Goal: Transaction & Acquisition: Purchase product/service

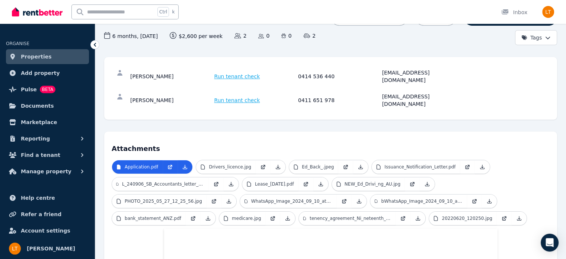
scroll to position [74, 0]
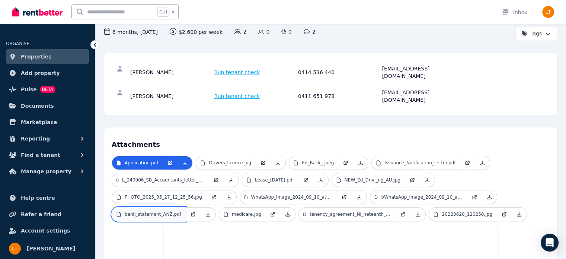
click at [181, 211] on p "bank_statement_ANZ.pdf" at bounding box center [153, 214] width 57 height 6
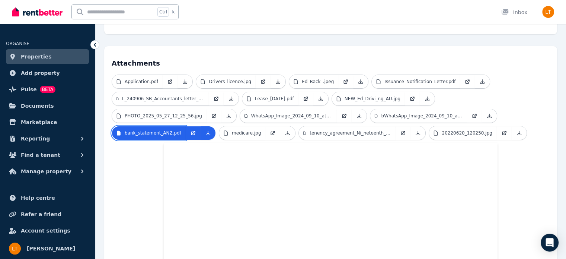
scroll to position [144, 0]
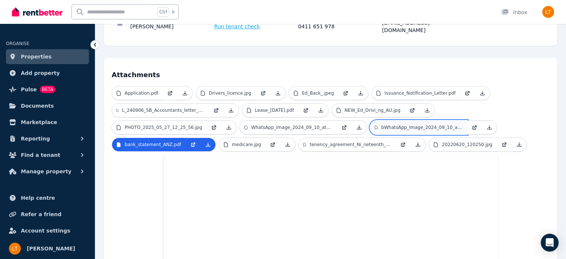
click at [381, 124] on p "bWhatsApp_Image_2024_09_10_at_15.29.27.jpeg" at bounding box center [421, 127] width 81 height 6
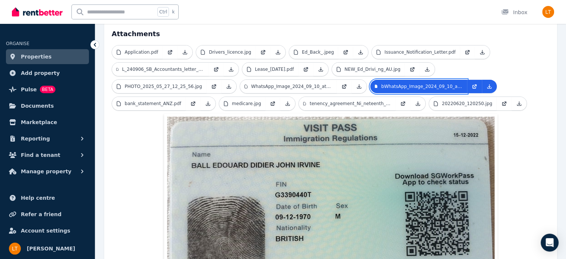
scroll to position [182, 0]
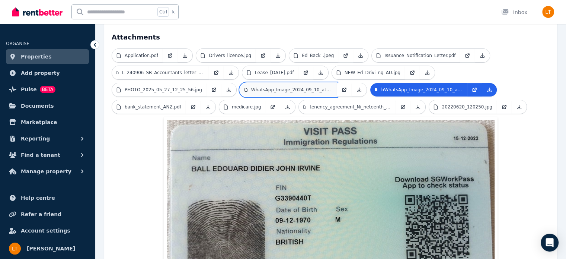
click at [240, 83] on link "WhatsApp_Image_2024_09_10_at_15.29.27.jpeg" at bounding box center [288, 89] width 97 height 13
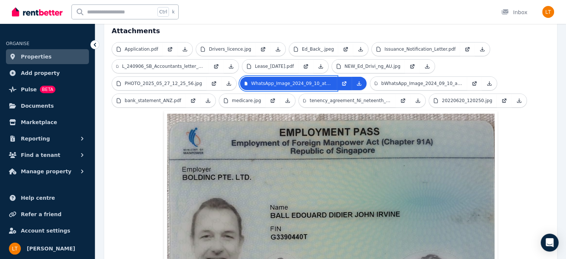
scroll to position [179, 0]
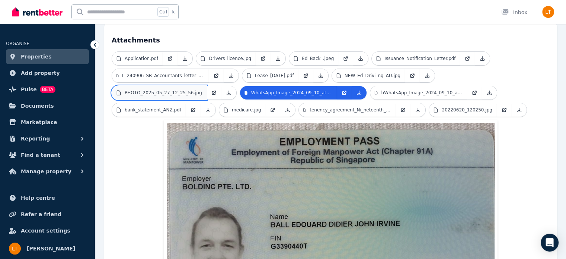
click at [202, 90] on p "PHOTO_2025_05_27_12_25_56.jpg" at bounding box center [163, 93] width 77 height 6
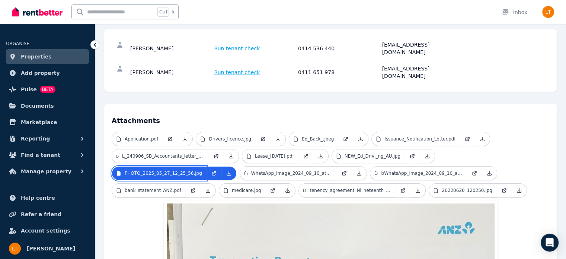
scroll to position [74, 0]
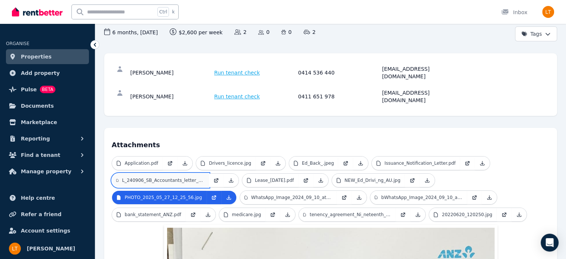
click at [184, 177] on p "L_240906_SB_Accountants_letter_re_remuneration_of_Ed_Ball.pdf" at bounding box center [163, 180] width 82 height 6
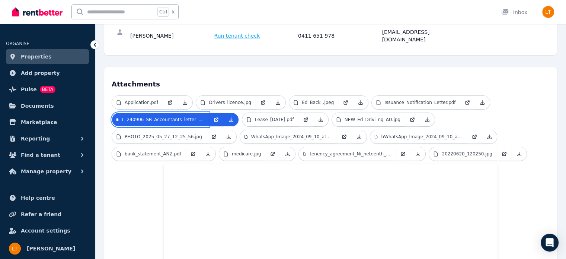
scroll to position [121, 0]
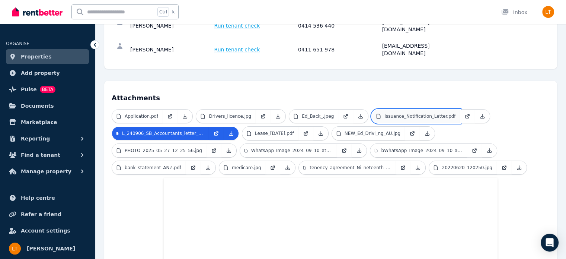
click at [404, 113] on p "Issuance_Notification_Letter.pdf" at bounding box center [420, 116] width 71 height 6
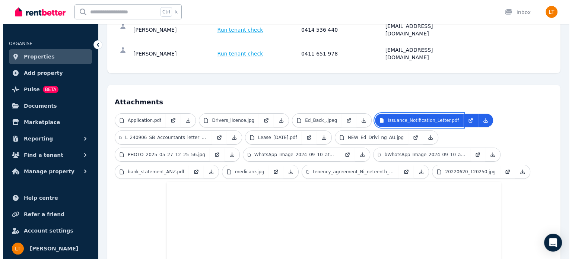
scroll to position [104, 0]
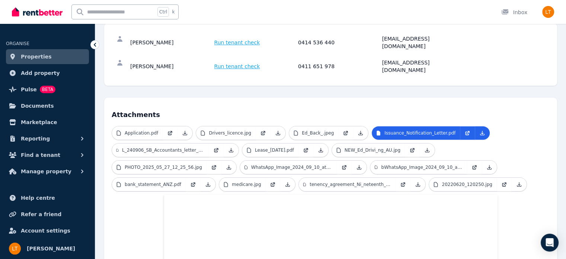
click at [223, 39] on span "Run tenant check" at bounding box center [237, 42] width 46 height 7
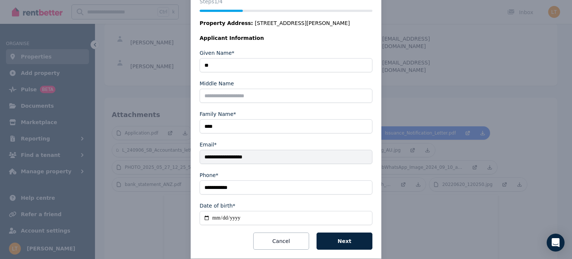
scroll to position [108, 0]
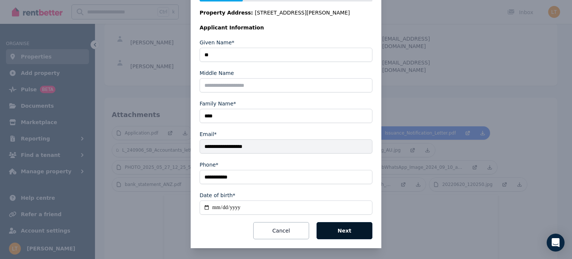
click at [341, 230] on button "Next" at bounding box center [345, 230] width 56 height 17
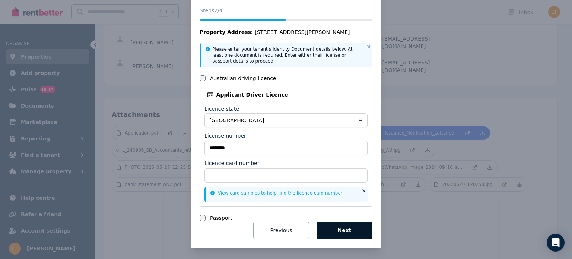
click at [339, 229] on button "Next" at bounding box center [345, 230] width 56 height 17
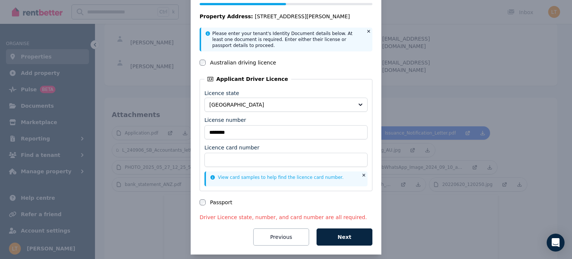
scroll to position [54, 0]
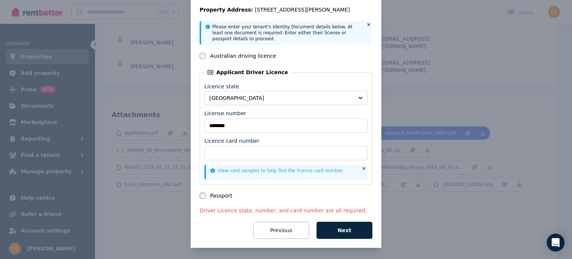
click at [367, 24] on icon at bounding box center [368, 24] width 3 height 3
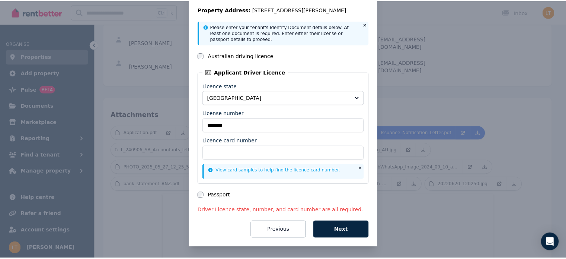
scroll to position [23, 0]
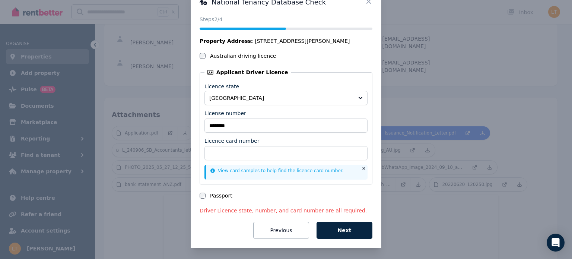
click at [366, 1] on icon at bounding box center [368, 1] width 4 height 4
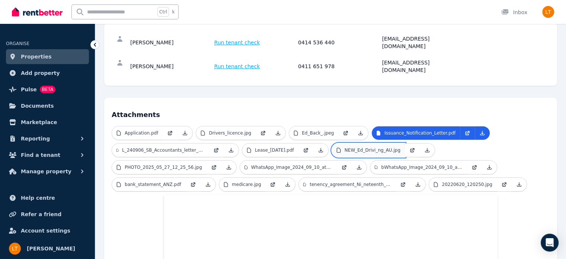
click at [346, 147] on p "NEW_Ed_Drivi_ng_AU.jpg" at bounding box center [373, 150] width 56 height 6
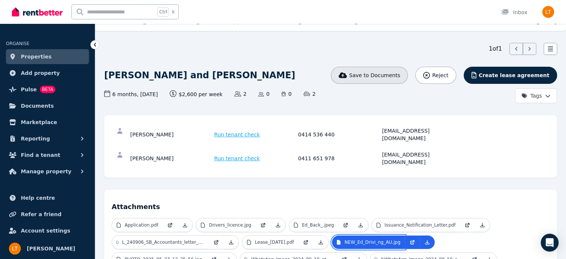
scroll to position [0, 0]
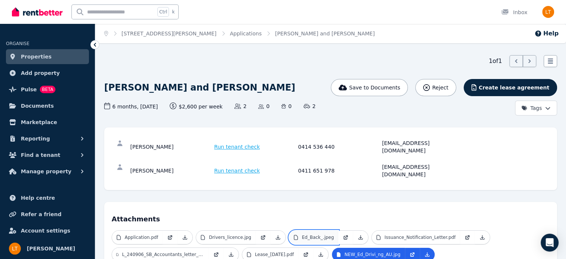
click at [302, 234] on p "Ed_Back_.jpeg" at bounding box center [318, 237] width 32 height 6
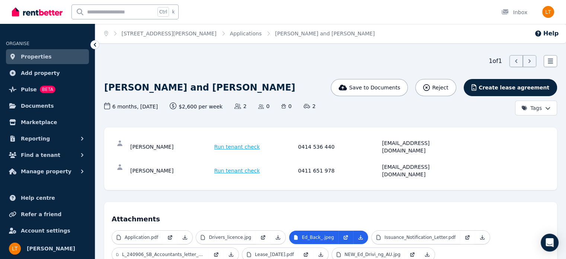
click at [243, 143] on span "Run tenant check" at bounding box center [237, 146] width 46 height 7
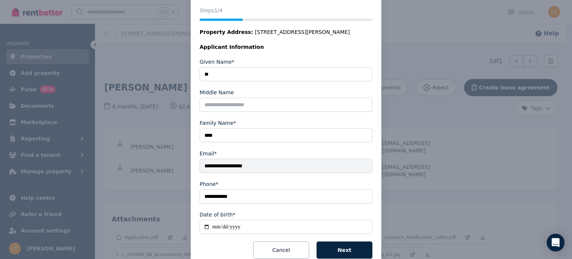
scroll to position [108, 0]
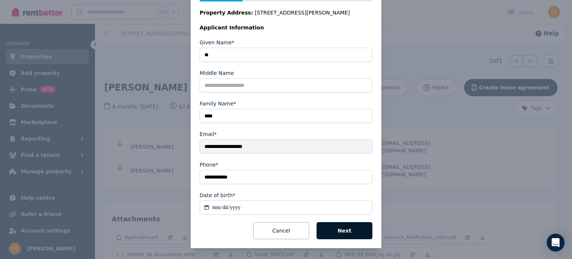
click at [343, 227] on button "Next" at bounding box center [345, 230] width 56 height 17
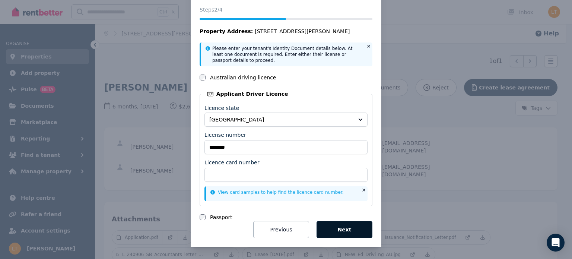
scroll to position [32, 0]
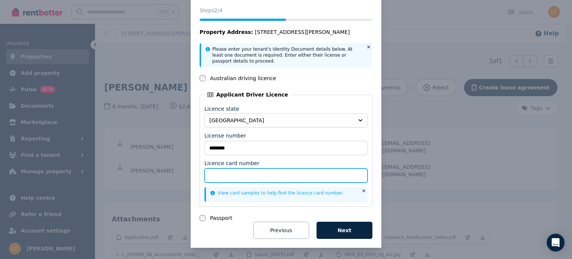
click at [220, 173] on input "Licence card number" at bounding box center [285, 175] width 163 height 14
type input "**********"
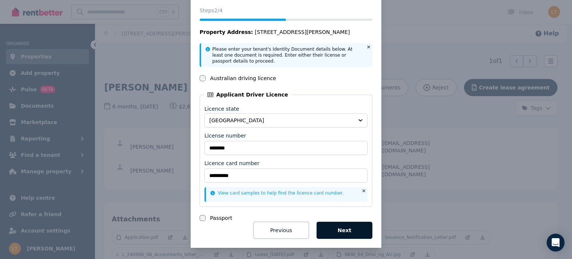
click at [340, 227] on button "Next" at bounding box center [345, 230] width 56 height 17
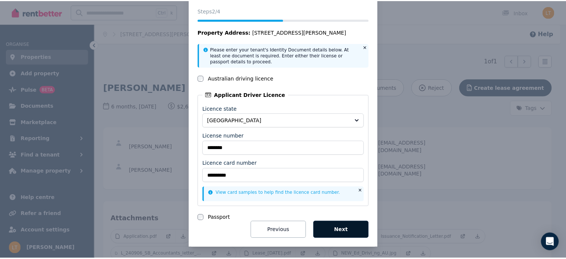
scroll to position [0, 0]
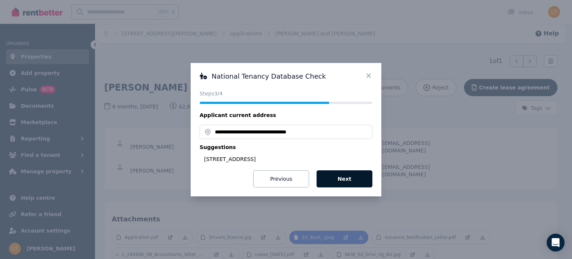
click at [347, 177] on button "Next" at bounding box center [345, 178] width 56 height 17
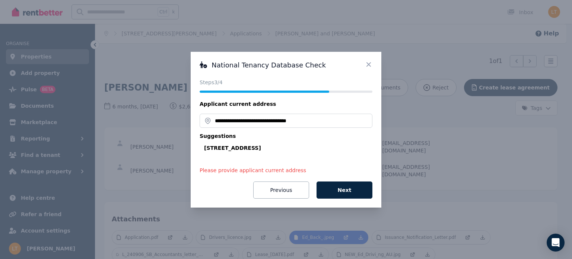
click at [302, 146] on div "4/1 Nineteenth Ave, Palm Beach QLD 4221, Australia" at bounding box center [288, 147] width 168 height 7
type input "**********"
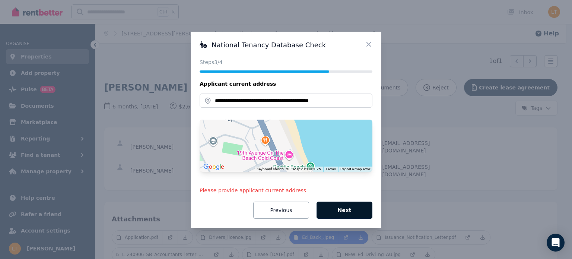
click at [346, 210] on button "Next" at bounding box center [345, 209] width 56 height 17
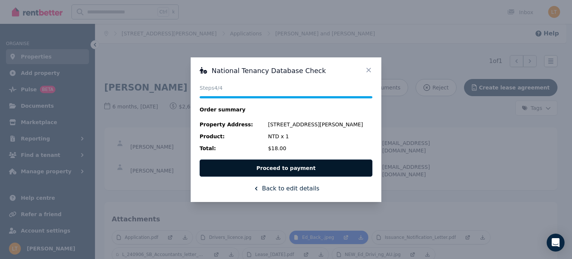
click at [302, 168] on button "Proceed to payment" at bounding box center [286, 167] width 173 height 17
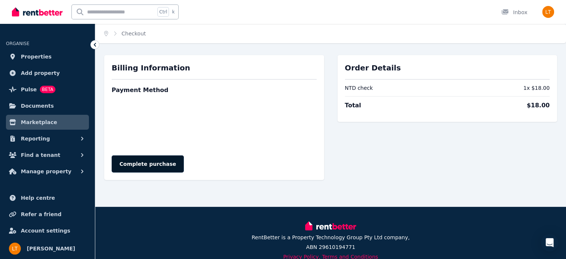
click at [146, 162] on button "Complete purchase" at bounding box center [148, 163] width 72 height 17
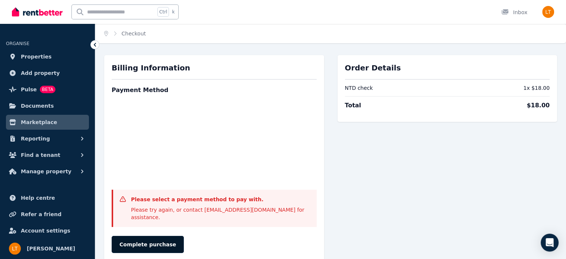
click at [144, 236] on button "Complete purchase" at bounding box center [148, 244] width 72 height 17
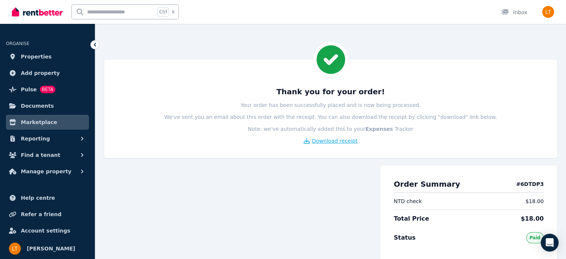
click at [347, 141] on span "Download receipt" at bounding box center [335, 140] width 46 height 7
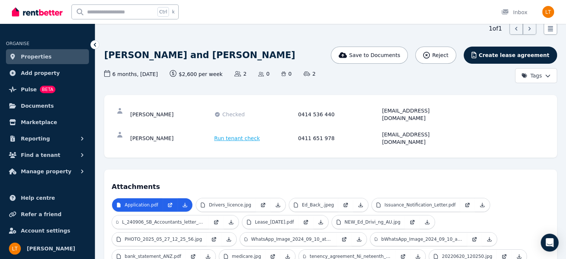
scroll to position [20, 0]
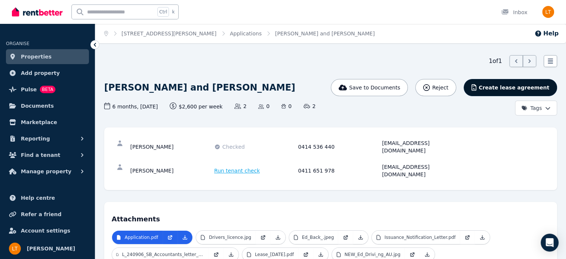
click at [521, 86] on span "Create lease agreement" at bounding box center [514, 87] width 71 height 7
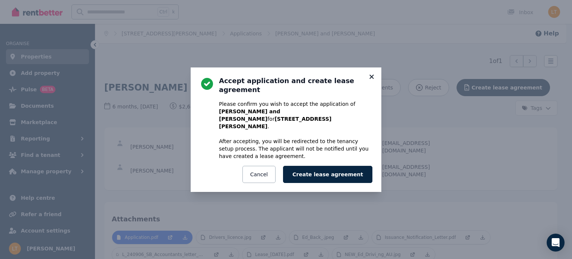
click at [372, 79] on icon at bounding box center [371, 76] width 4 height 4
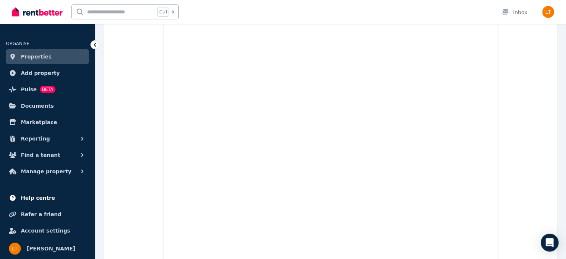
scroll to position [993, 0]
click at [33, 199] on span "Help centre" at bounding box center [38, 197] width 34 height 9
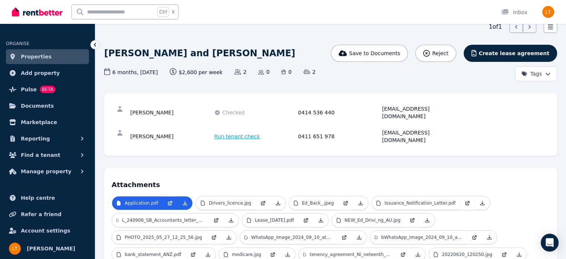
click at [544, 71] on html "Open main menu Ctrl k Inbox Open user menu ORGANISE Properties Add property Pul…" at bounding box center [283, 95] width 566 height 259
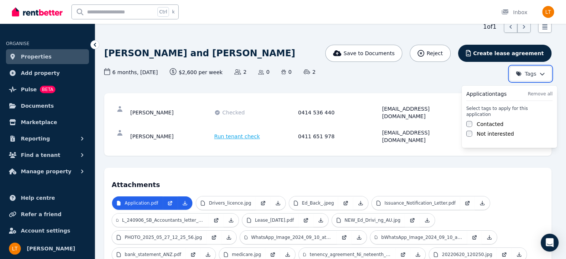
click at [483, 75] on html "Open main menu Ctrl k Inbox Open user menu ORGANISE Properties Add property Pul…" at bounding box center [283, 95] width 566 height 259
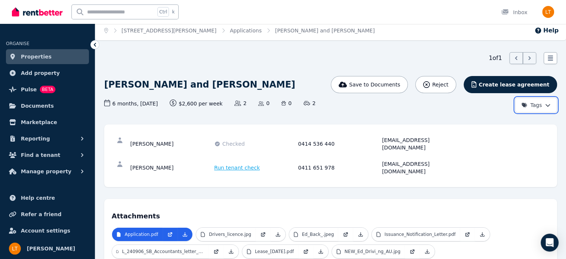
scroll to position [0, 0]
